Goal: Check status: Check status

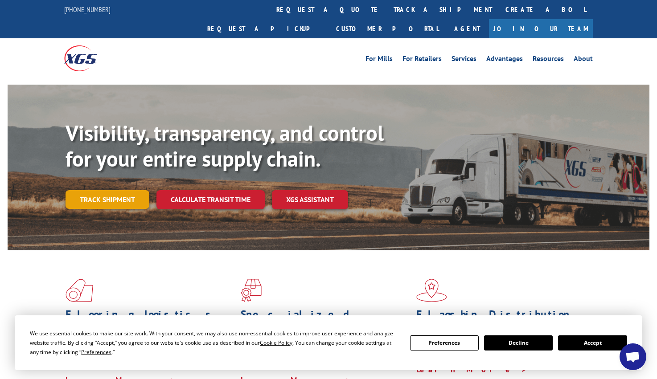
click at [119, 190] on link "Track shipment" at bounding box center [108, 199] width 84 height 19
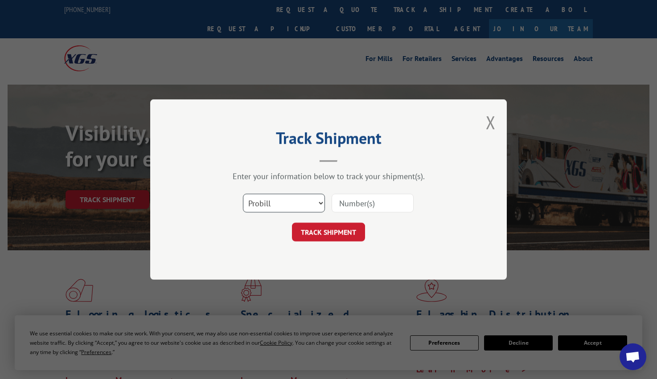
click at [320, 203] on select "Select category... Probill BOL PO" at bounding box center [284, 203] width 82 height 19
select select "po"
click at [243, 194] on select "Select category... Probill BOL PO" at bounding box center [284, 203] width 82 height 19
click at [349, 203] on input at bounding box center [373, 203] width 82 height 19
paste input "XGSI"
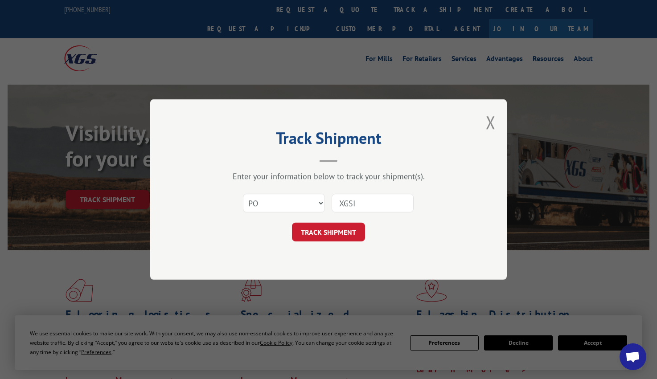
drag, startPoint x: 373, startPoint y: 206, endPoint x: 338, endPoint y: 206, distance: 34.8
click at [338, 206] on input "XGSI" at bounding box center [373, 203] width 82 height 19
paste input "43516813"
type input "43516813"
click at [330, 236] on button "TRACK SHIPMENT" at bounding box center [328, 232] width 73 height 19
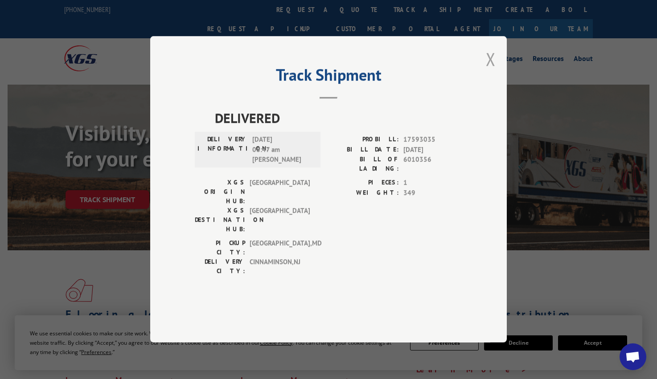
click at [493, 71] on button "Close modal" at bounding box center [491, 59] width 10 height 24
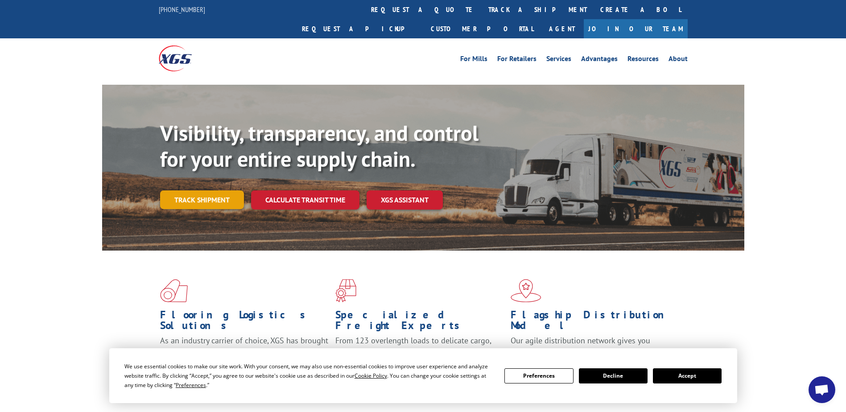
click at [210, 190] on link "Track shipment" at bounding box center [202, 199] width 84 height 19
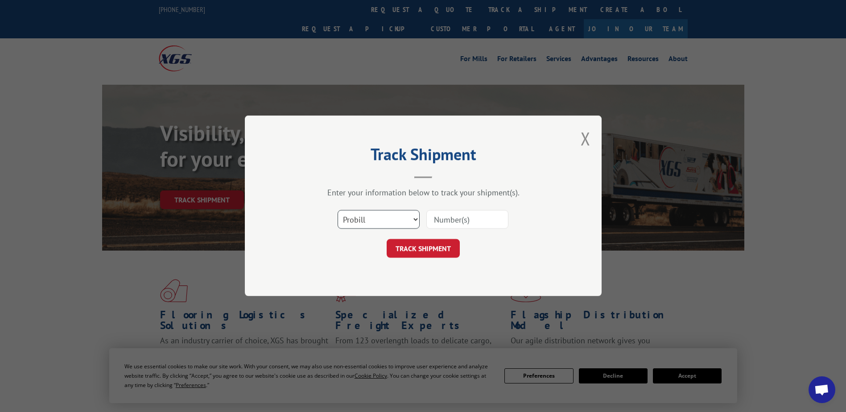
click at [371, 222] on select "Select category... Probill BOL PO" at bounding box center [379, 219] width 82 height 19
select select "po"
click at [338, 210] on select "Select category... Probill BOL PO" at bounding box center [379, 219] width 82 height 19
click at [455, 223] on input at bounding box center [467, 219] width 82 height 19
paste input "46507238"
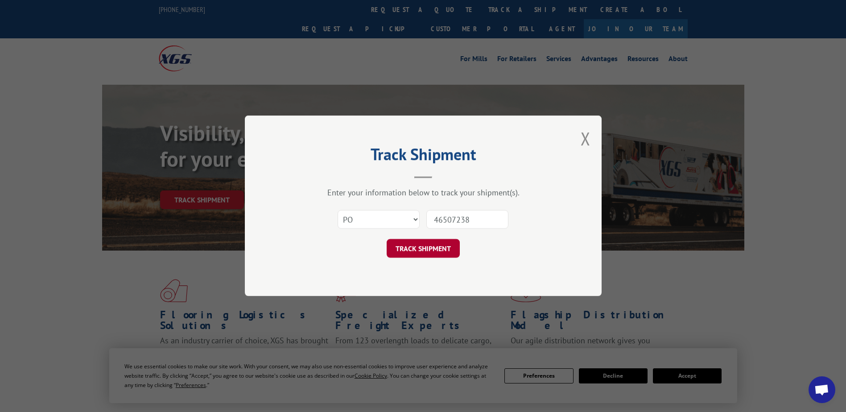
type input "46507238"
click at [424, 249] on button "TRACK SHIPMENT" at bounding box center [423, 248] width 73 height 19
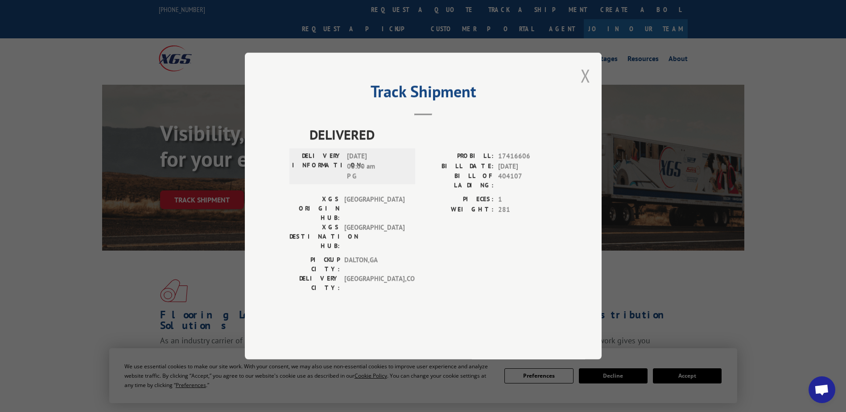
click at [585, 87] on button "Close modal" at bounding box center [586, 76] width 10 height 24
